Goal: Information Seeking & Learning: Learn about a topic

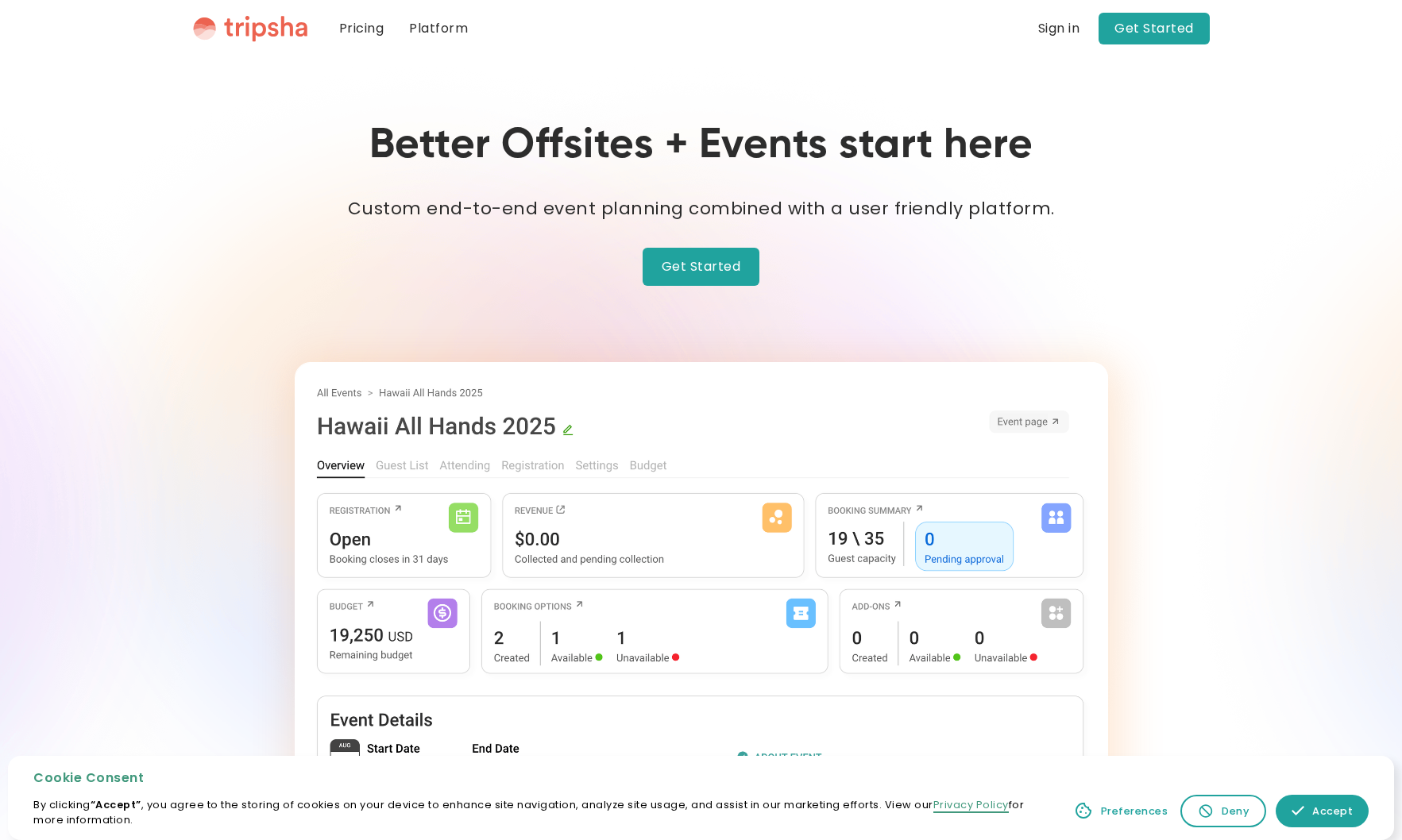
click at [369, 30] on link "Pricing" at bounding box center [361, 28] width 70 height 57
click at [698, 266] on link "Get Started" at bounding box center [701, 266] width 117 height 38
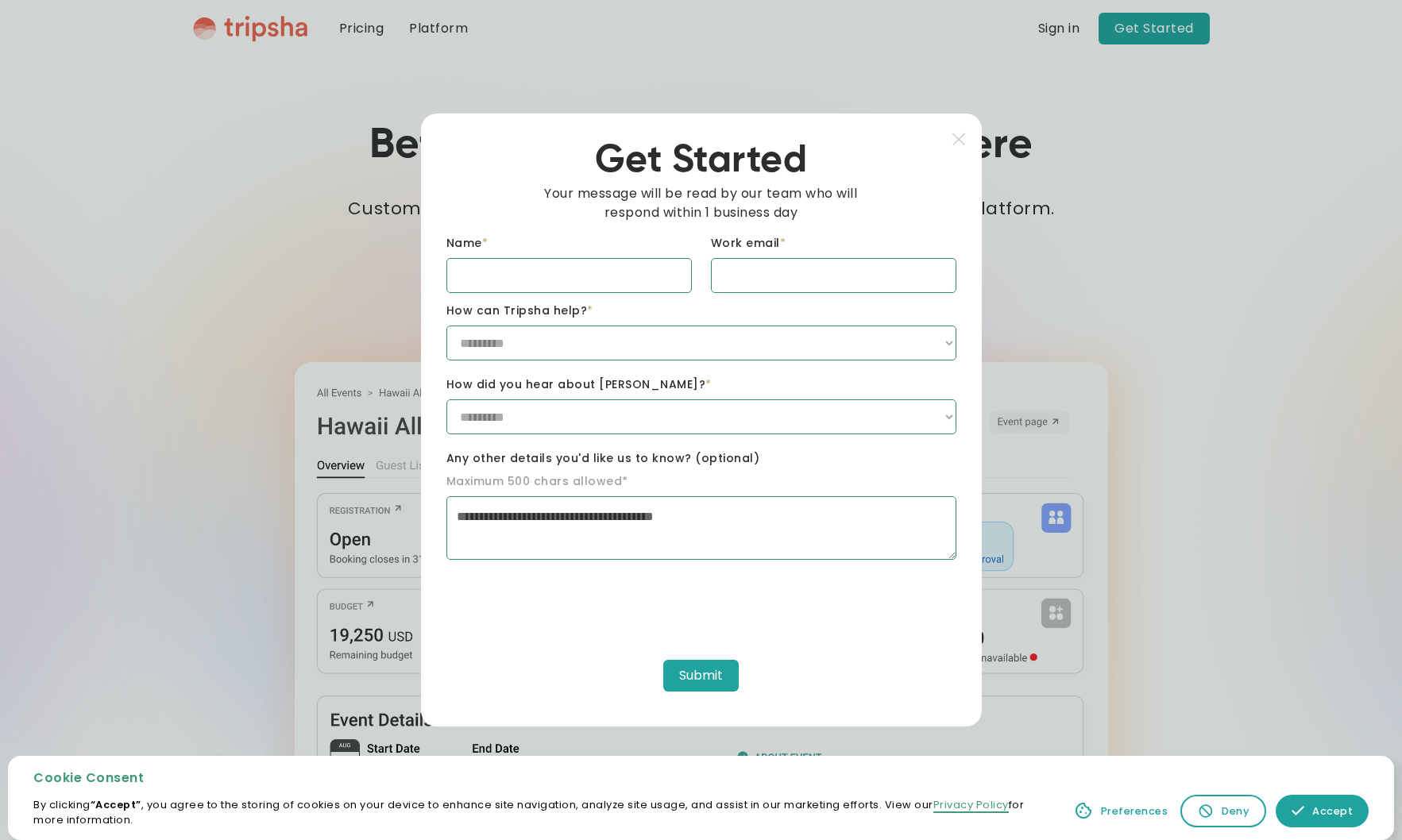
click at [291, 280] on div at bounding box center [701, 420] width 1402 height 840
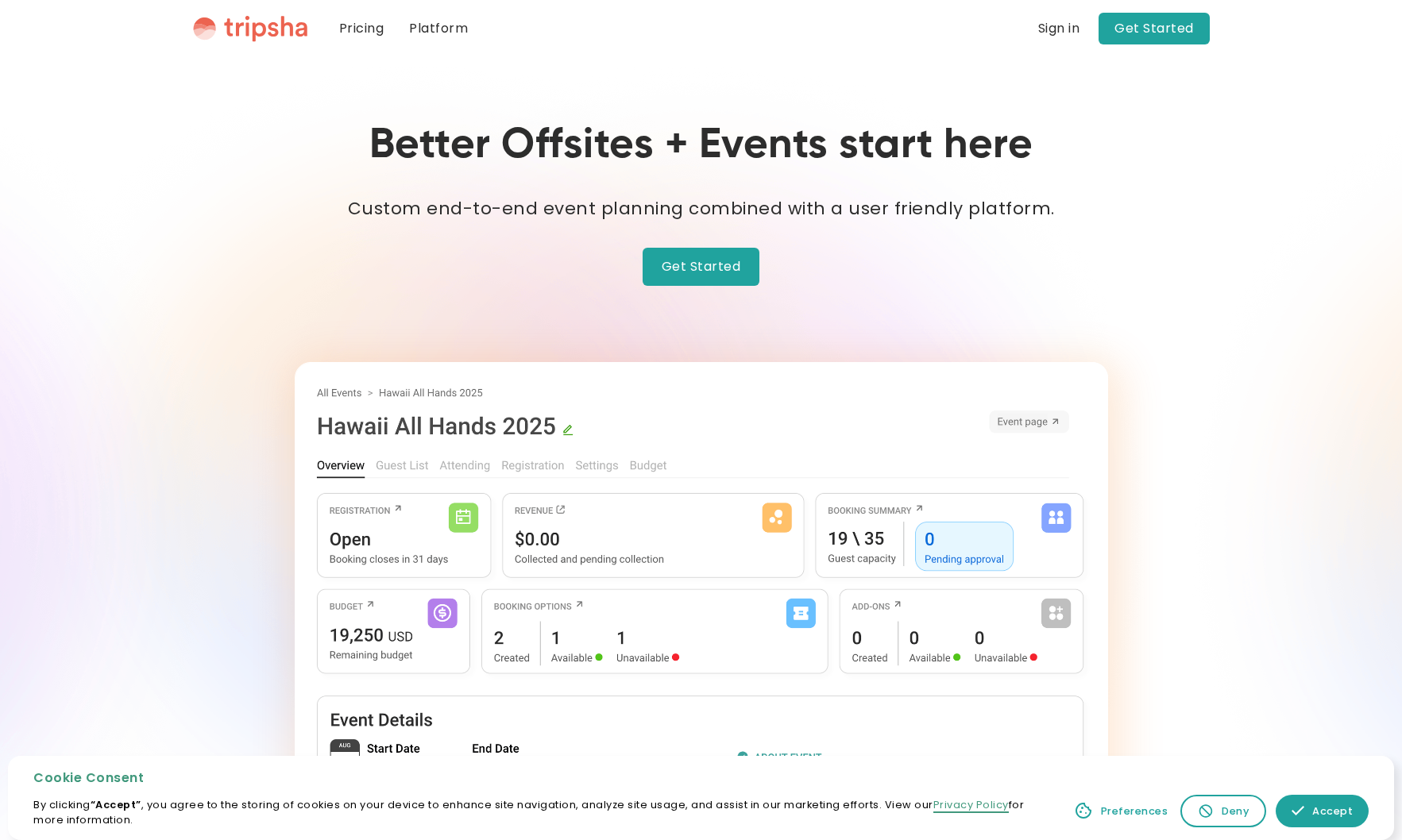
click at [365, 24] on link "Pricing" at bounding box center [361, 28] width 70 height 57
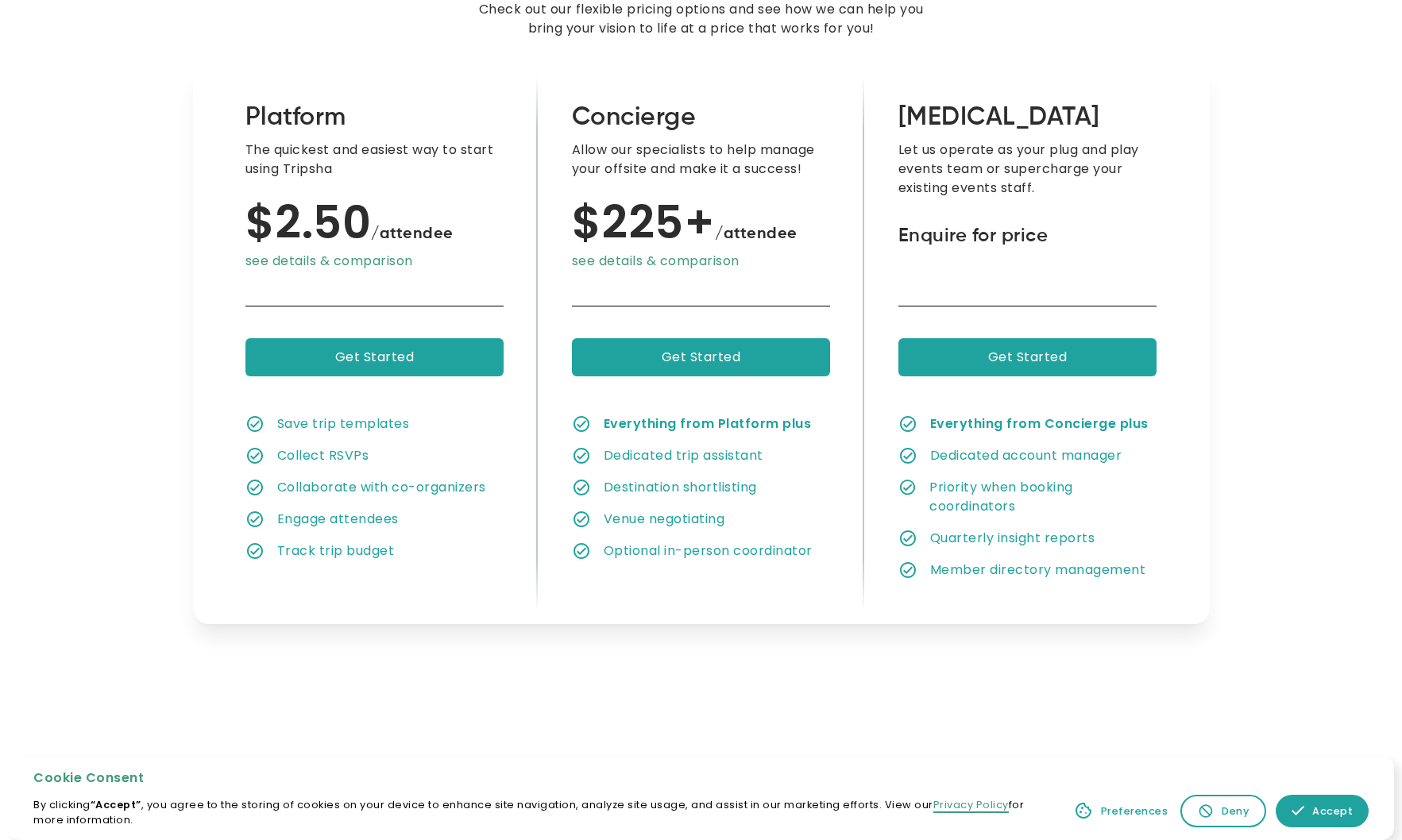
scroll to position [166, 0]
